Goal: Task Accomplishment & Management: Manage account settings

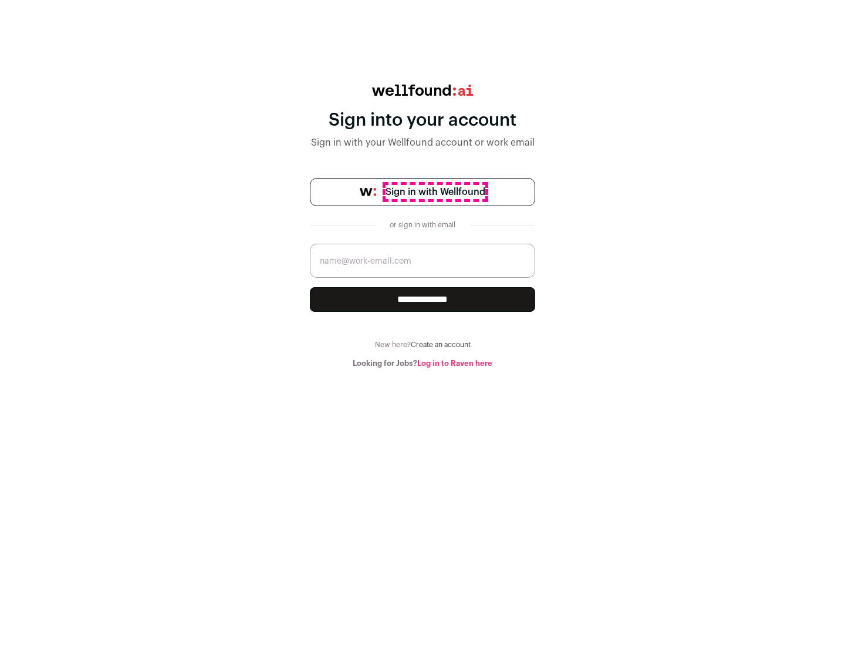
click at [435, 192] on span "Sign in with Wellfound" at bounding box center [436, 192] width 100 height 14
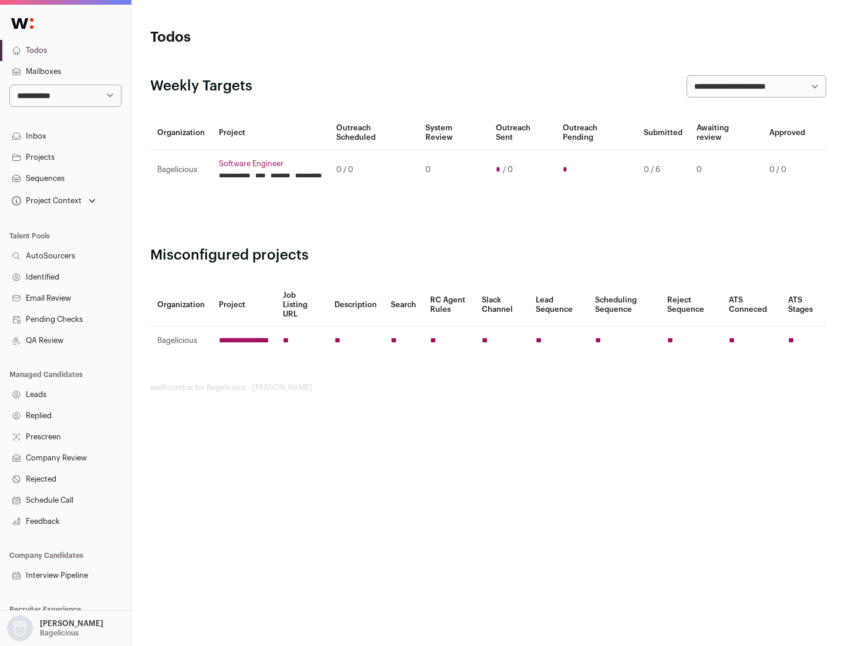
click at [65, 157] on link "Projects" at bounding box center [65, 157] width 131 height 21
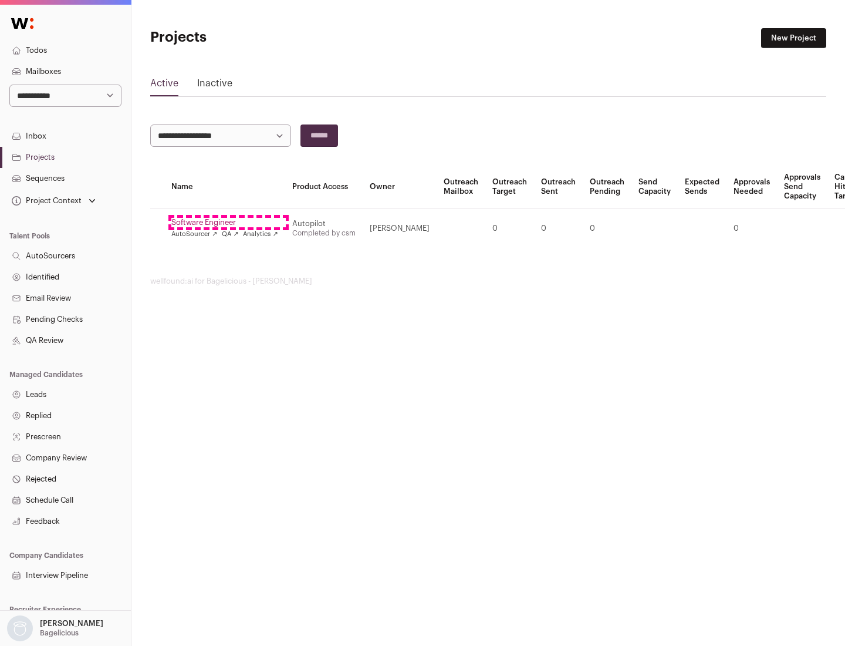
click at [228, 222] on link "Software Engineer" at bounding box center [224, 222] width 107 height 9
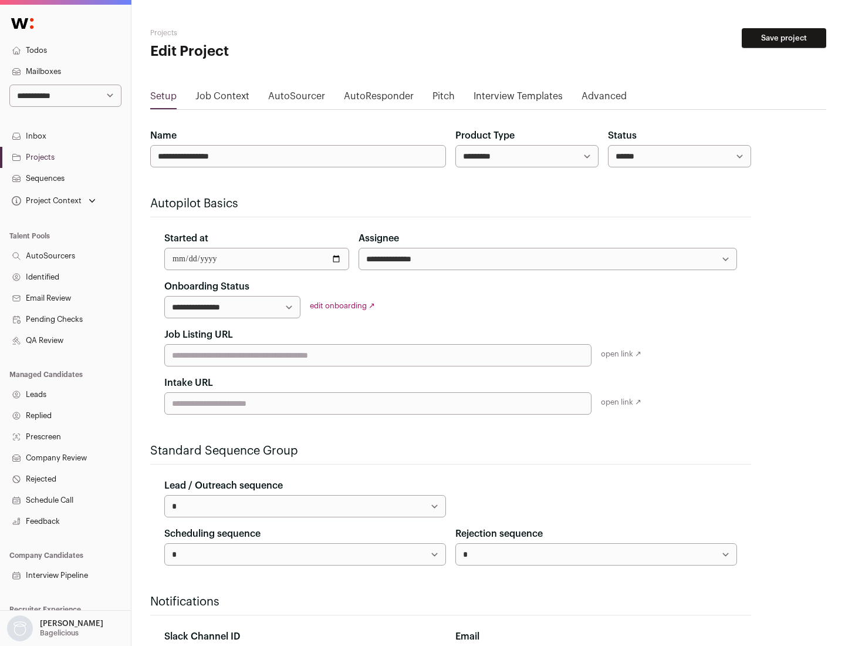
click at [784, 38] on button "Save project" at bounding box center [784, 38] width 85 height 20
